Goal: Use online tool/utility: Utilize a website feature to perform a specific function

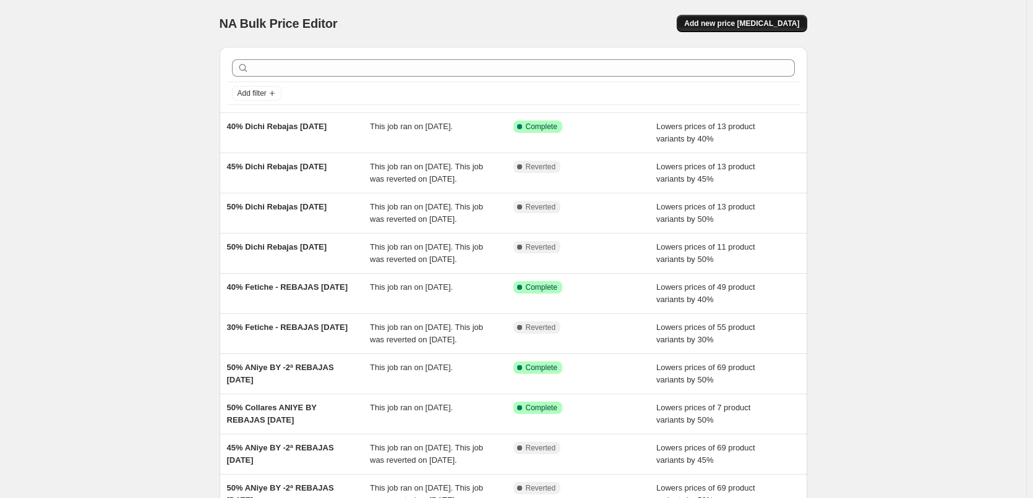
click at [753, 20] on span "Add new price [MEDICAL_DATA]" at bounding box center [741, 24] width 115 height 10
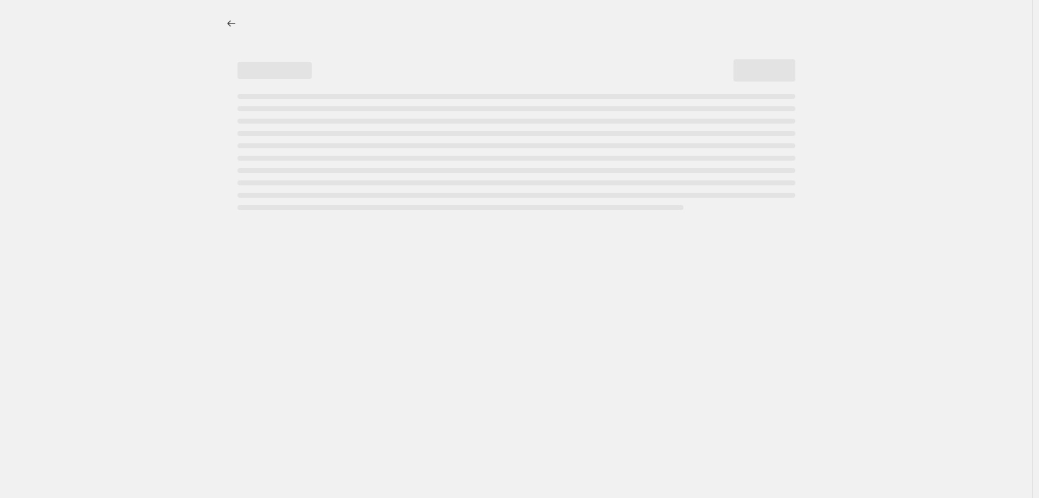
select select "percentage"
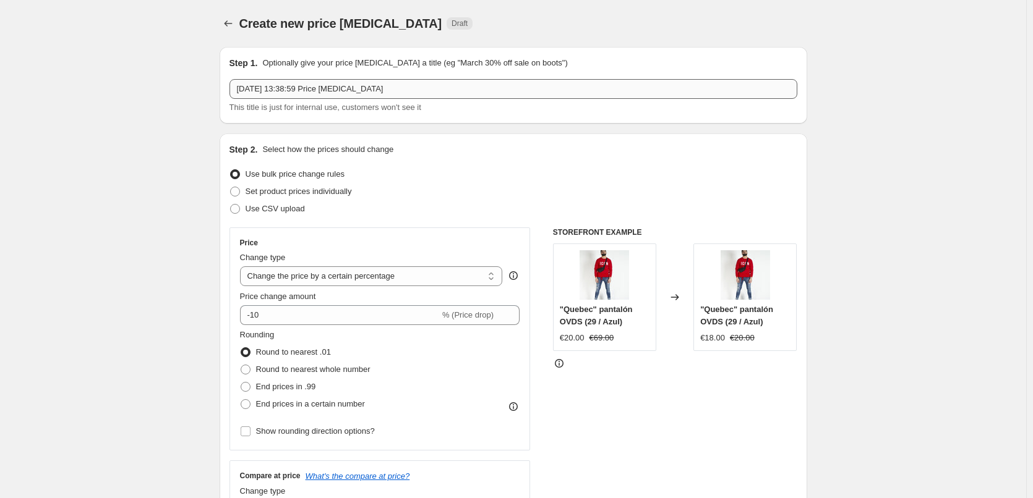
drag, startPoint x: 411, startPoint y: 79, endPoint x: 286, endPoint y: 81, distance: 124.9
click at [266, 82] on div "Step 1. Optionally give your price [MEDICAL_DATA] a title (eg "March 30% off sa…" at bounding box center [513, 85] width 568 height 57
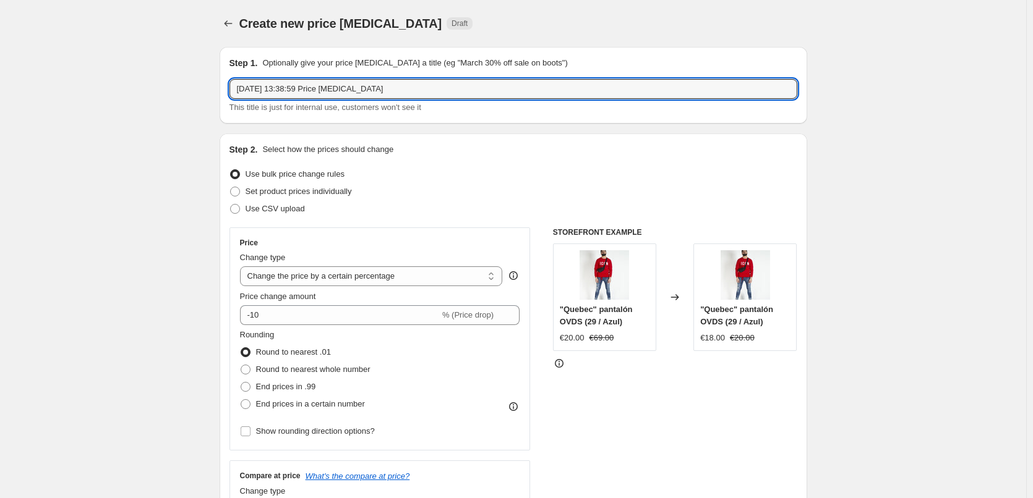
drag, startPoint x: 221, startPoint y: 93, endPoint x: 159, endPoint y: 96, distance: 62.5
click at [310, 90] on input "60% FETICHE verano 2025" at bounding box center [513, 89] width 568 height 20
type input "60% FETICHE VERANO 2025"
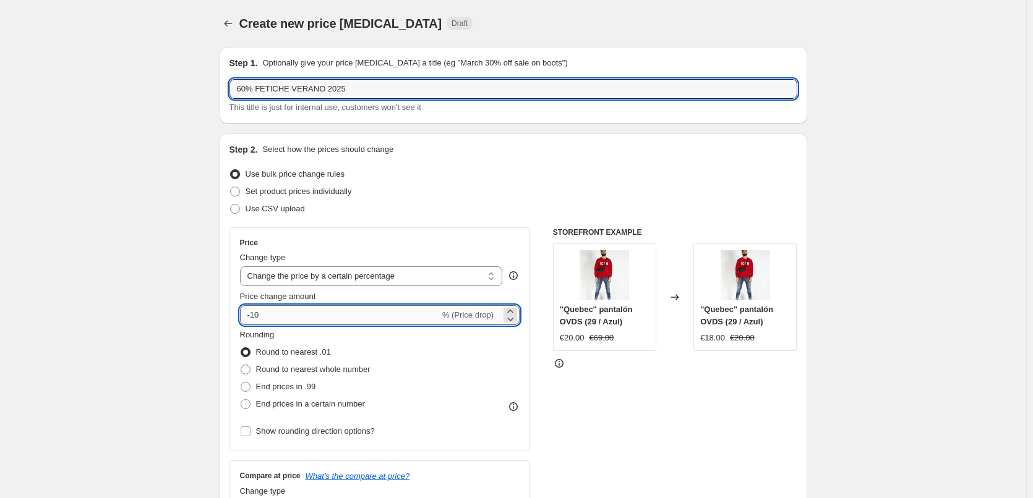
click at [385, 315] on input "-10" at bounding box center [340, 315] width 200 height 20
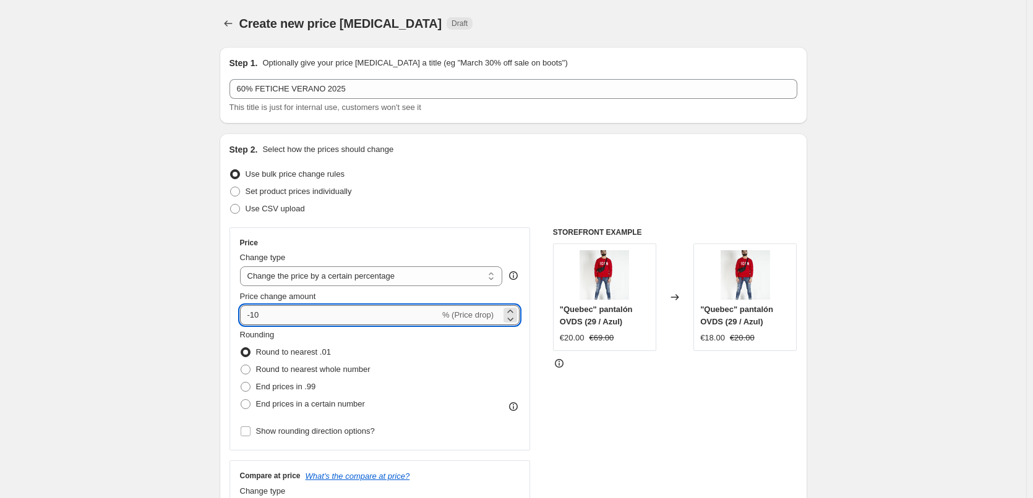
type input "-1"
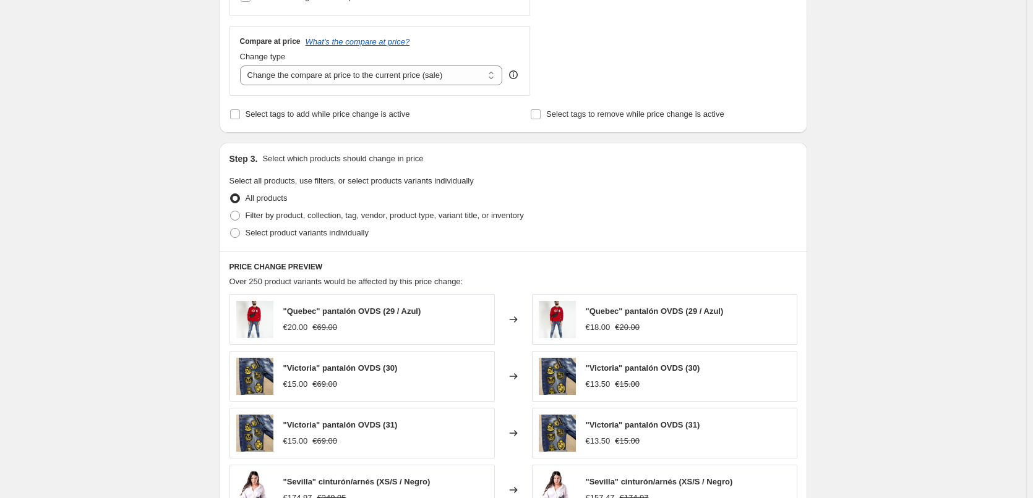
scroll to position [495, 0]
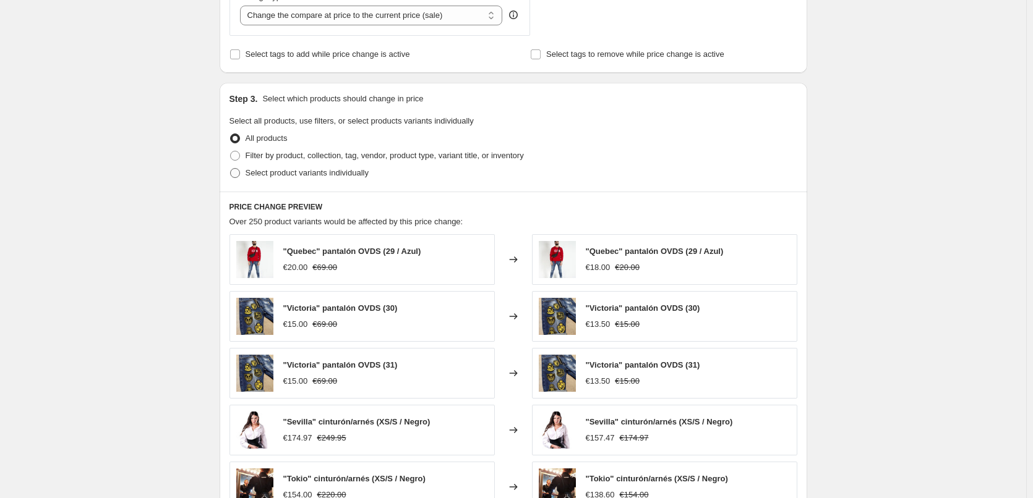
type input "-60"
click at [296, 171] on span "Select product variants individually" at bounding box center [307, 172] width 123 height 9
click at [231, 169] on input "Select product variants individually" at bounding box center [230, 168] width 1 height 1
radio input "true"
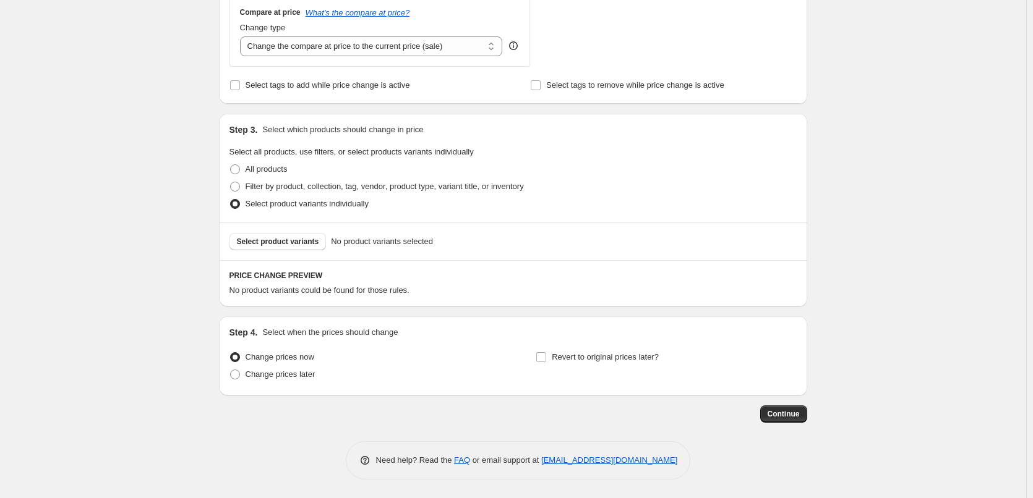
scroll to position [464, 0]
click at [289, 240] on span "Select product variants" at bounding box center [278, 242] width 82 height 10
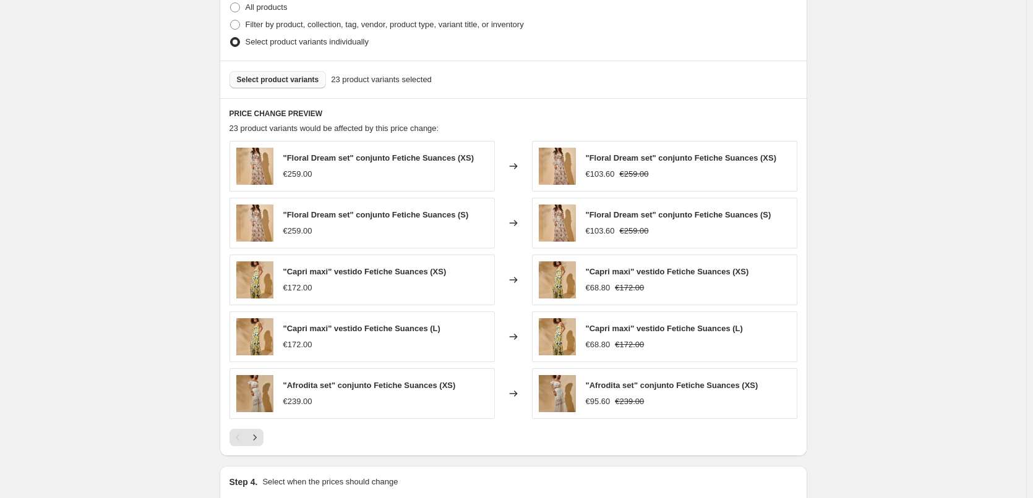
scroll to position [685, 0]
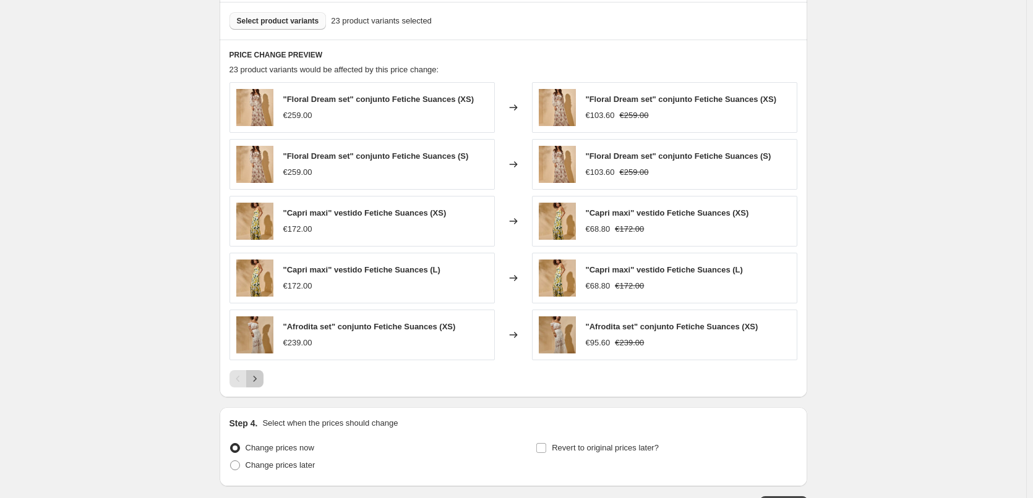
click at [254, 381] on icon "Next" at bounding box center [255, 379] width 12 height 12
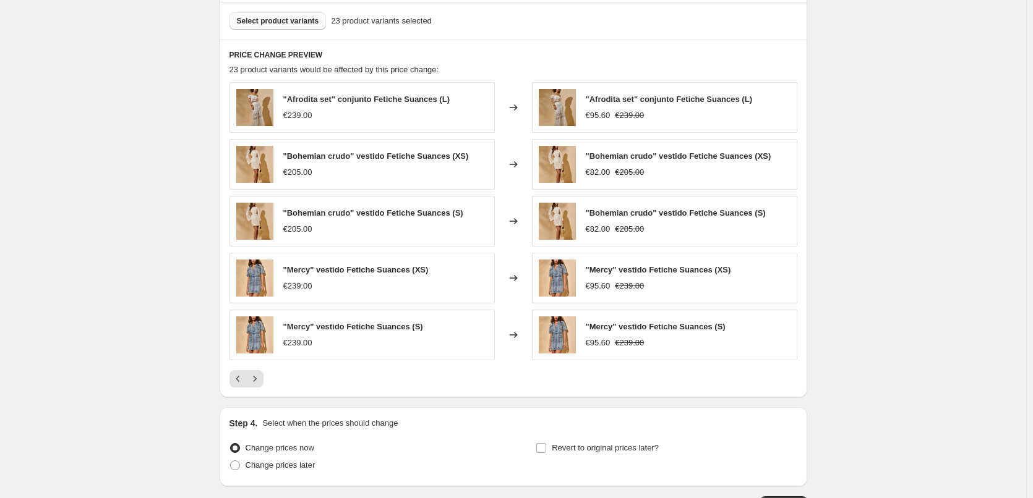
scroll to position [776, 0]
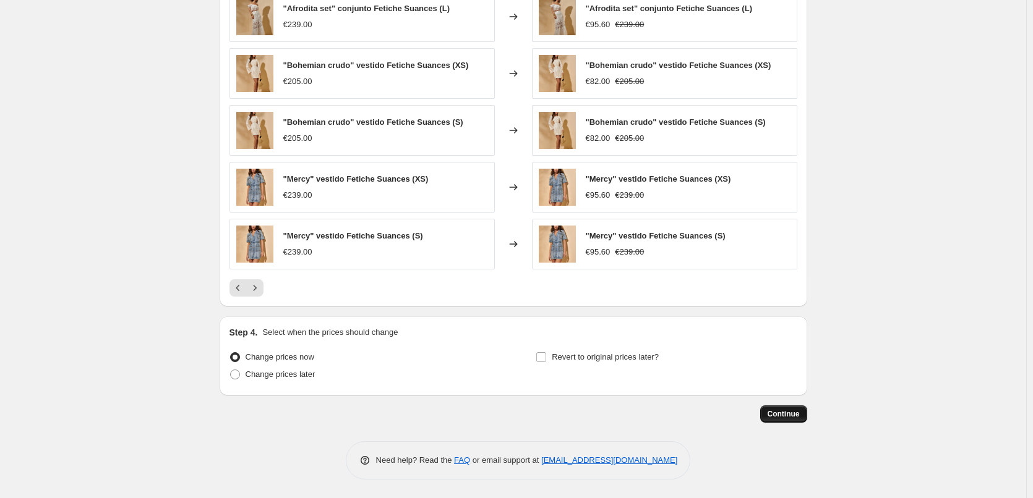
click at [799, 412] on span "Continue" at bounding box center [783, 414] width 32 height 10
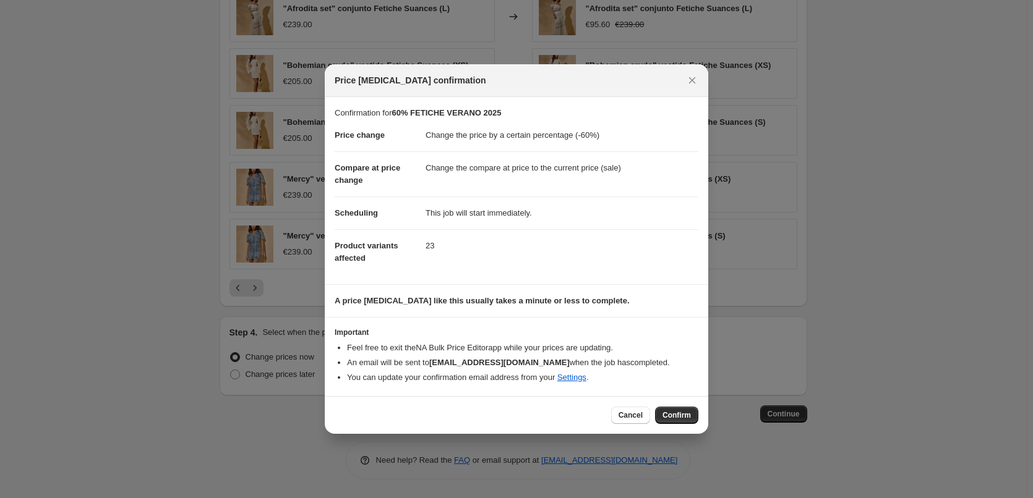
click at [682, 410] on button "Confirm" at bounding box center [676, 415] width 43 height 17
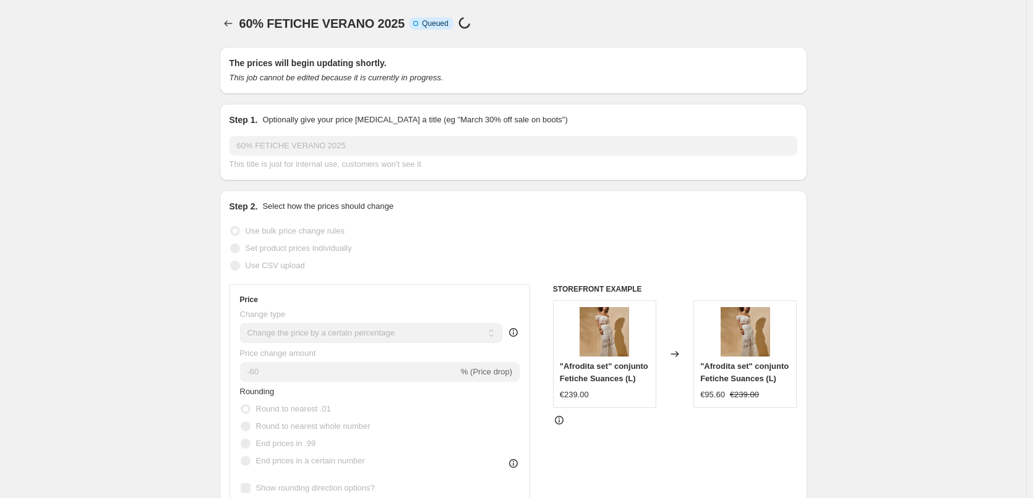
scroll to position [776, 0]
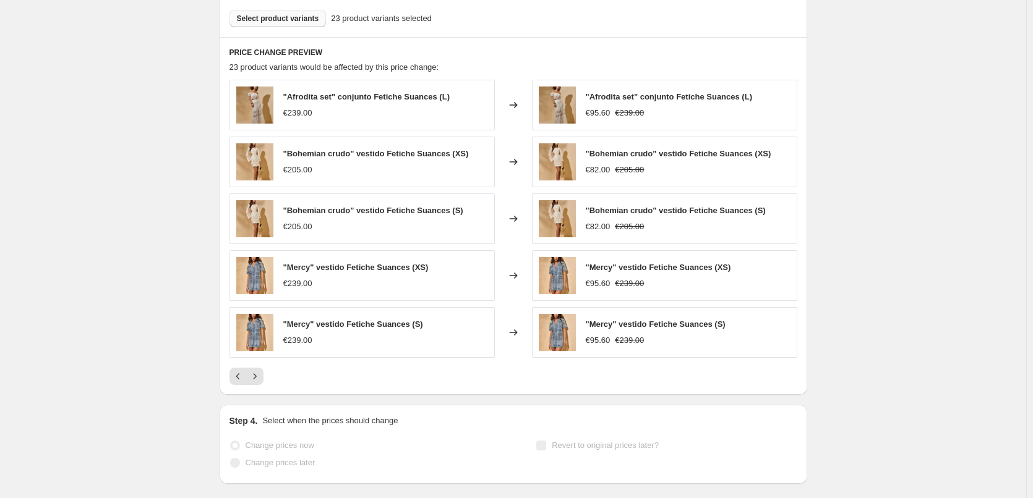
select select "percentage"
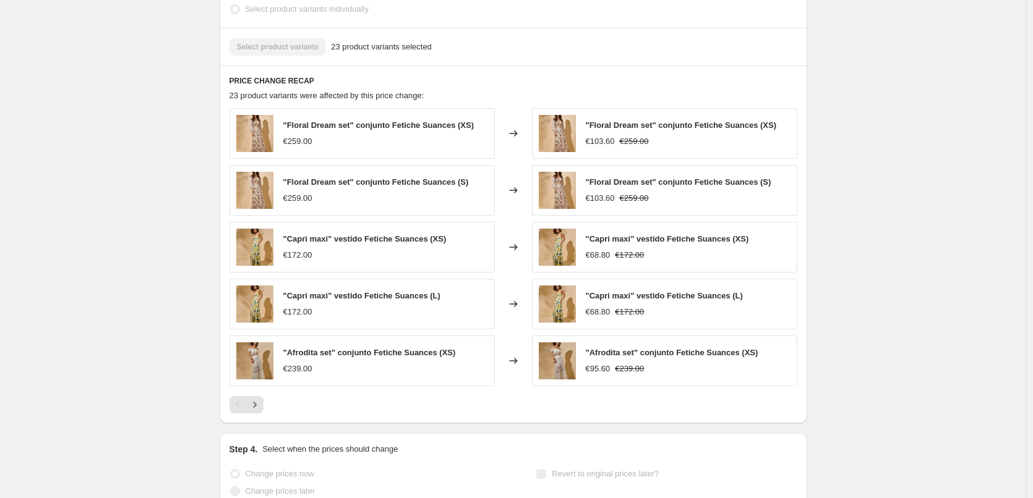
scroll to position [0, 0]
